Goal: Use online tool/utility: Use online tool/utility

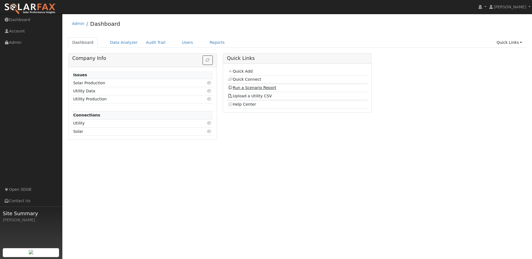
click at [253, 88] on link "Run a Scenario Report" at bounding box center [252, 87] width 48 height 4
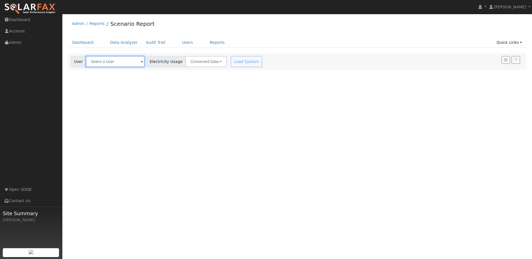
click at [100, 59] on input "text" at bounding box center [115, 61] width 59 height 11
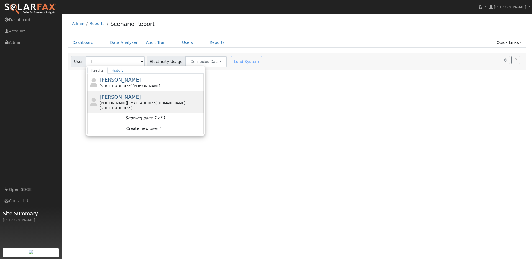
click at [108, 97] on span "[PERSON_NAME]" at bounding box center [120, 97] width 42 height 6
type input "[PERSON_NAME]"
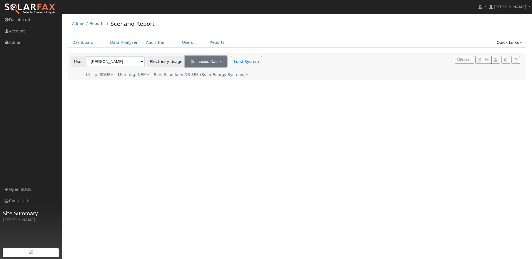
click at [188, 65] on button "Connected Data" at bounding box center [205, 61] width 41 height 11
click at [200, 89] on link "CSV Data" at bounding box center [206, 90] width 39 height 8
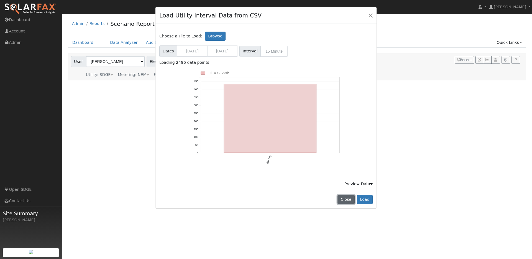
click at [347, 200] on button "Close" at bounding box center [345, 199] width 17 height 9
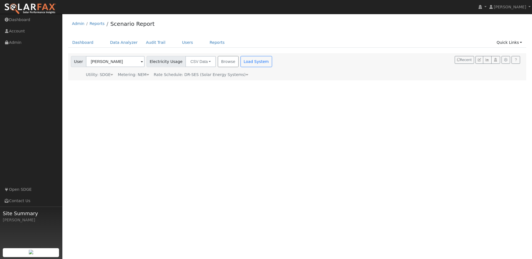
click at [297, 34] on div "Admin Reports Scenario Report Dashboard Data Analyzer Audit Trail Users Reports…" at bounding box center [297, 49] width 464 height 64
